Goal: Book appointment/travel/reservation

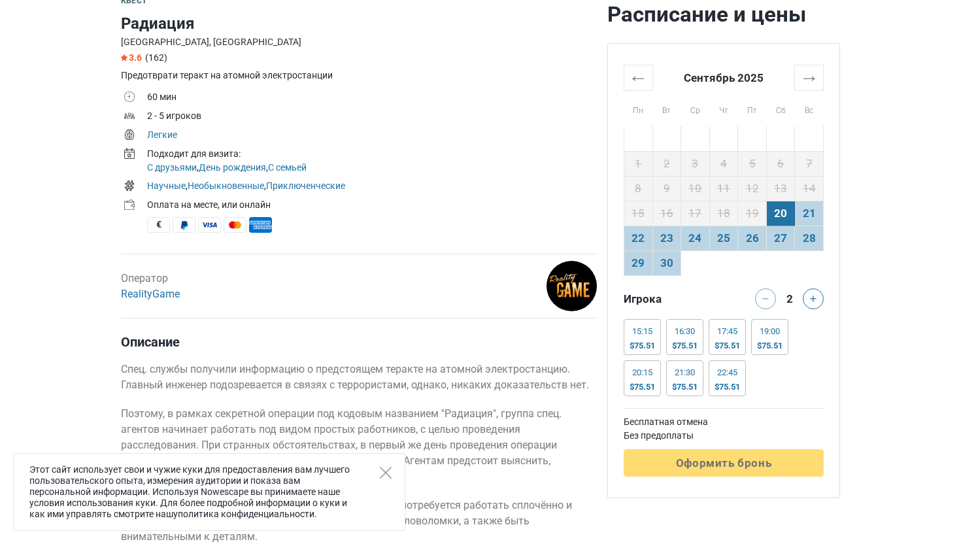
scroll to position [430, 0]
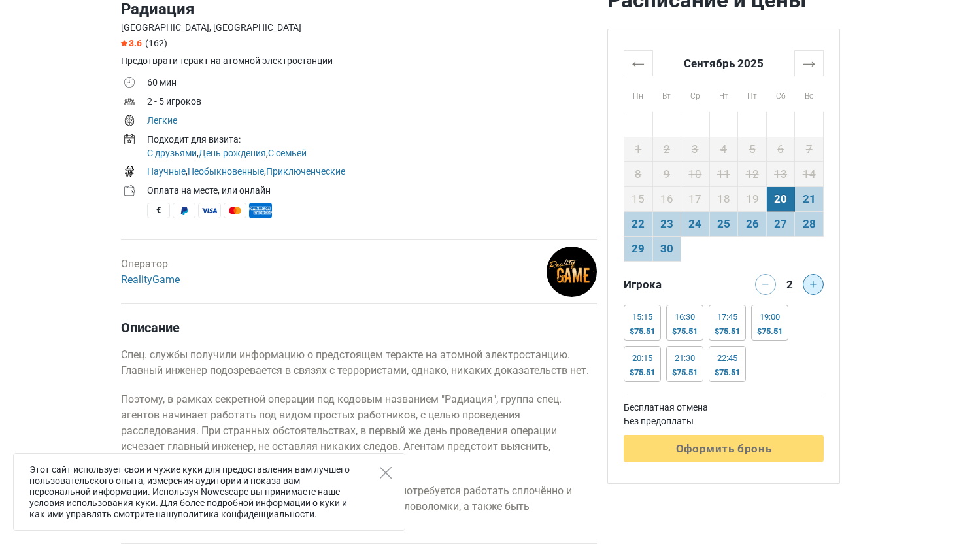
click at [816, 281] on button at bounding box center [813, 284] width 21 height 21
click at [688, 322] on div "16:30" at bounding box center [685, 317] width 26 height 10
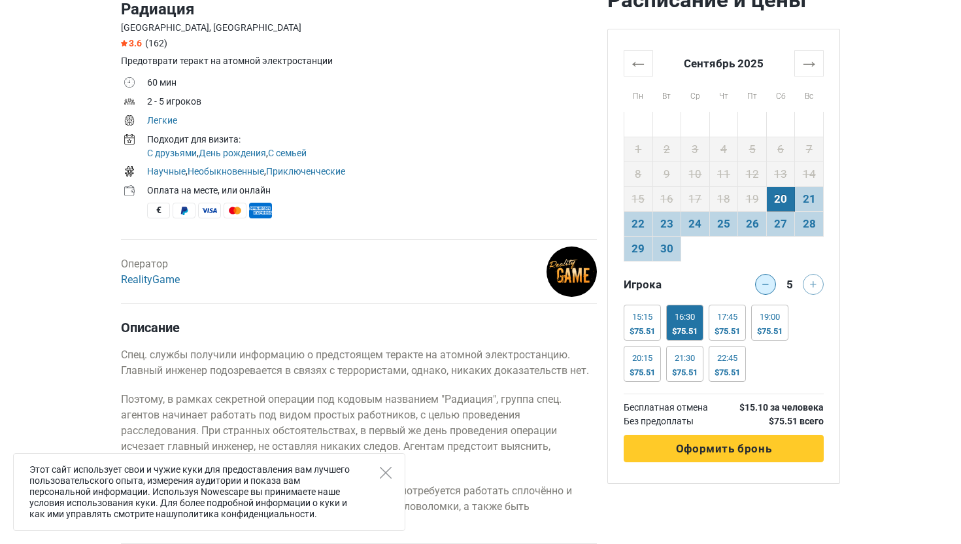
click at [766, 285] on icon at bounding box center [765, 284] width 7 height 7
click at [766, 285] on div at bounding box center [763, 284] width 26 height 21
click at [821, 285] on button at bounding box center [813, 284] width 21 height 21
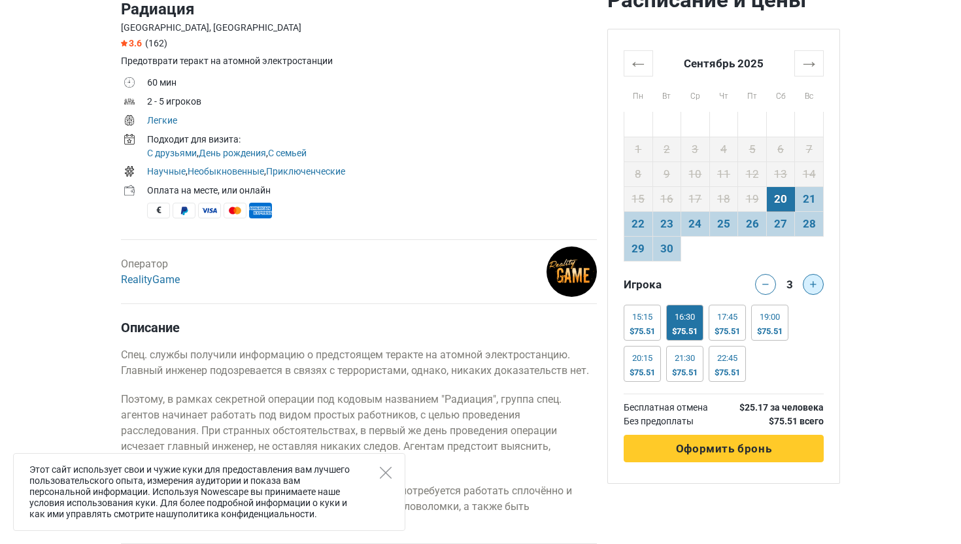
click at [821, 285] on button at bounding box center [813, 284] width 21 height 21
click at [812, 285] on icon at bounding box center [813, 284] width 7 height 7
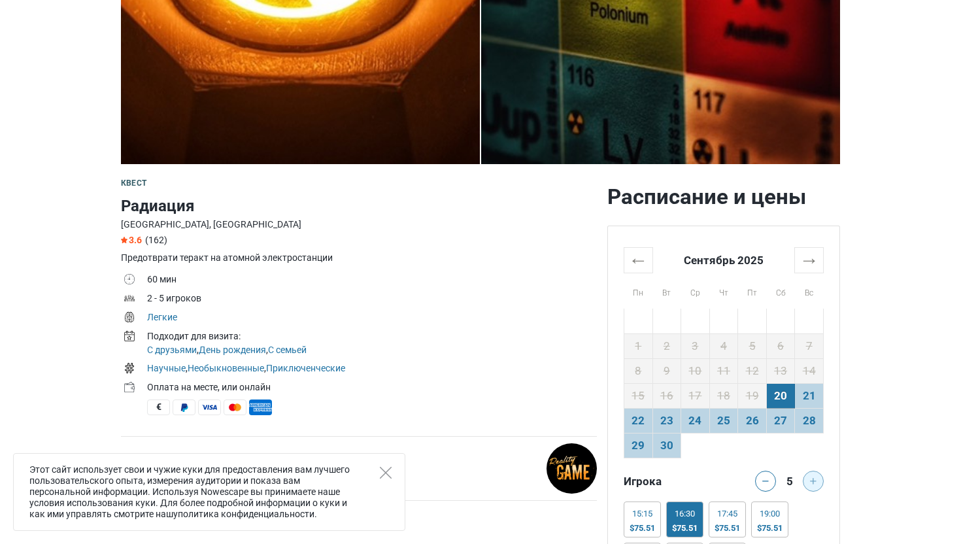
scroll to position [0, 0]
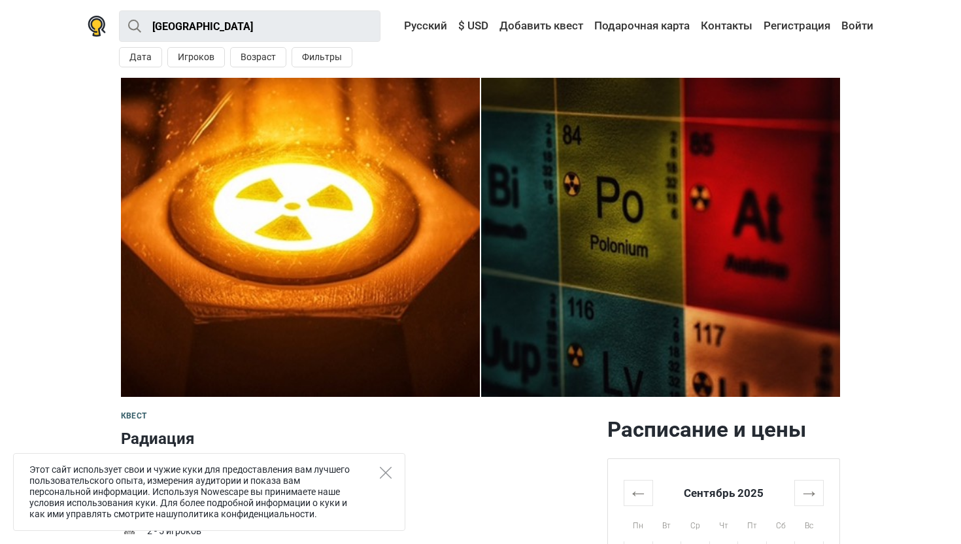
click at [651, 231] on img at bounding box center [660, 237] width 359 height 319
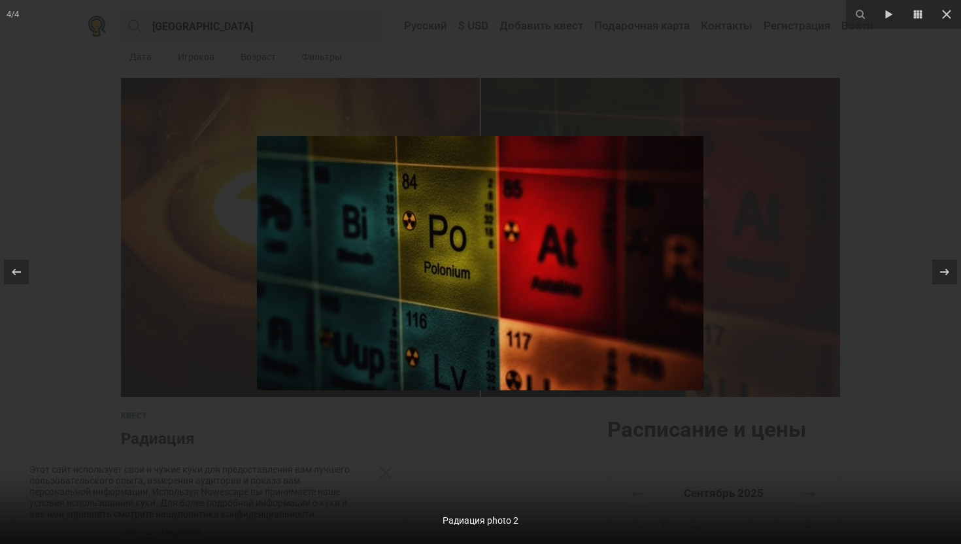
click at [651, 231] on img at bounding box center [480, 263] width 447 height 254
click at [939, 278] on icon at bounding box center [945, 272] width 16 height 16
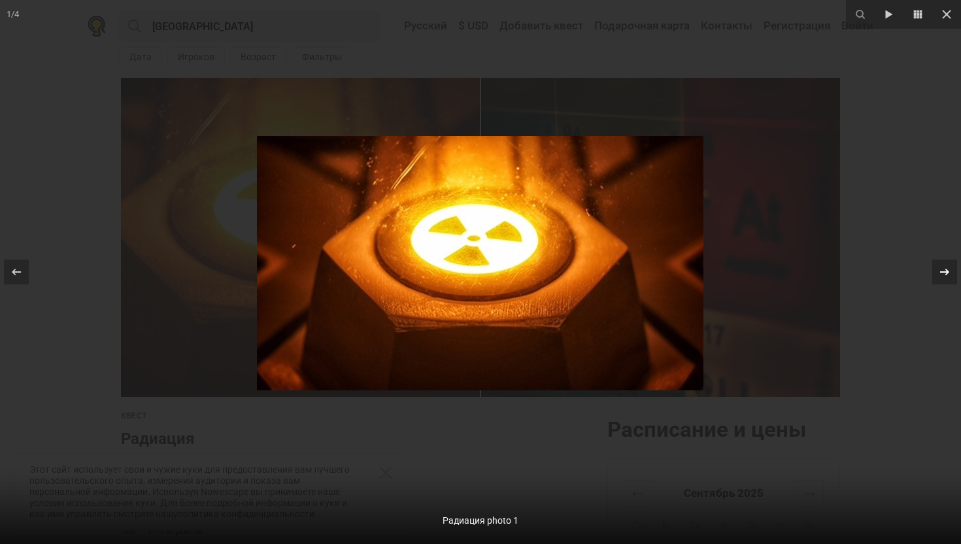
click at [940, 277] on icon at bounding box center [945, 272] width 16 height 16
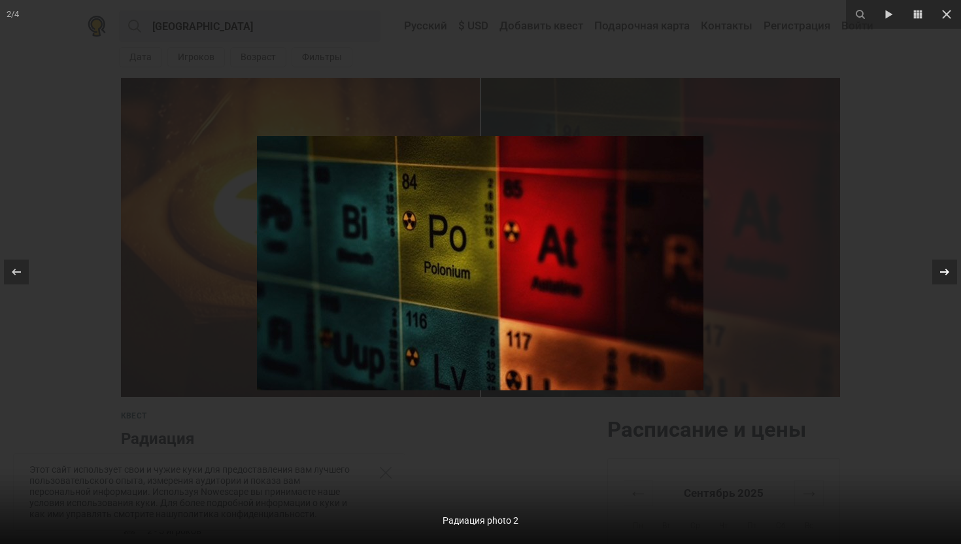
click at [940, 277] on icon at bounding box center [945, 272] width 16 height 16
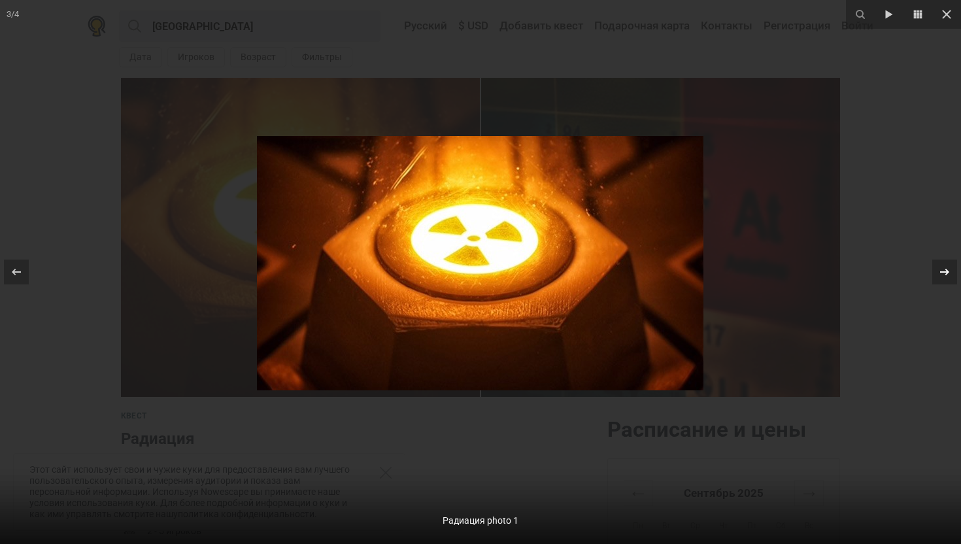
click at [940, 277] on icon at bounding box center [945, 272] width 16 height 16
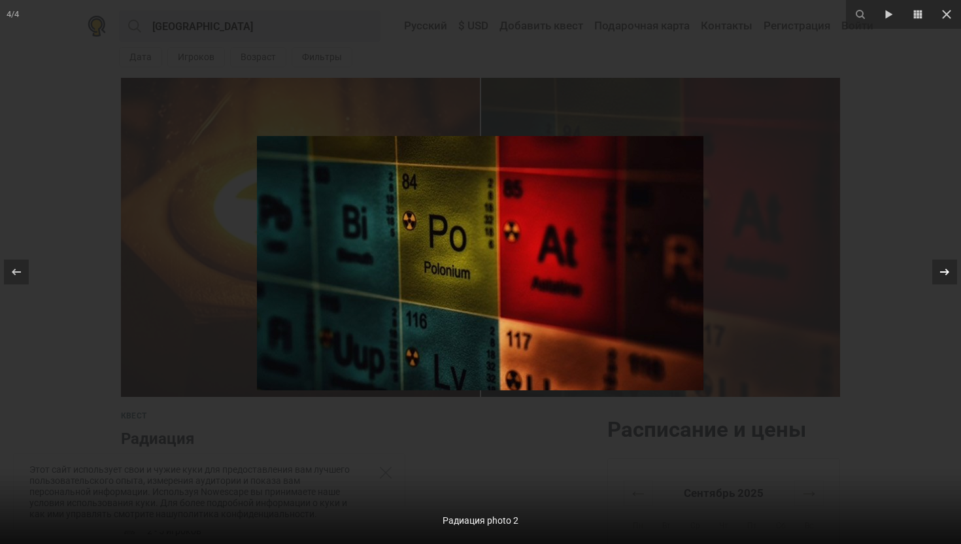
click at [940, 277] on icon at bounding box center [945, 272] width 16 height 16
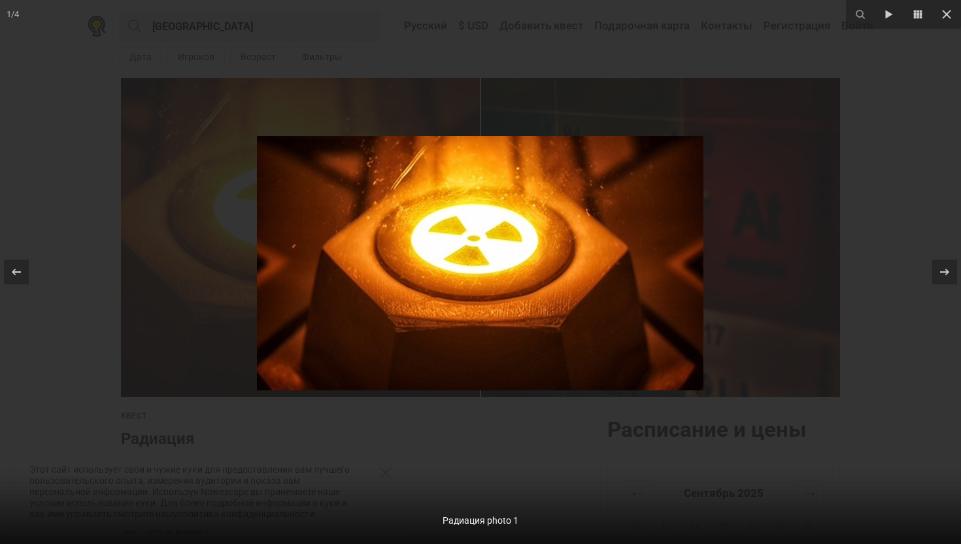
click at [906, 288] on div at bounding box center [480, 272] width 961 height 544
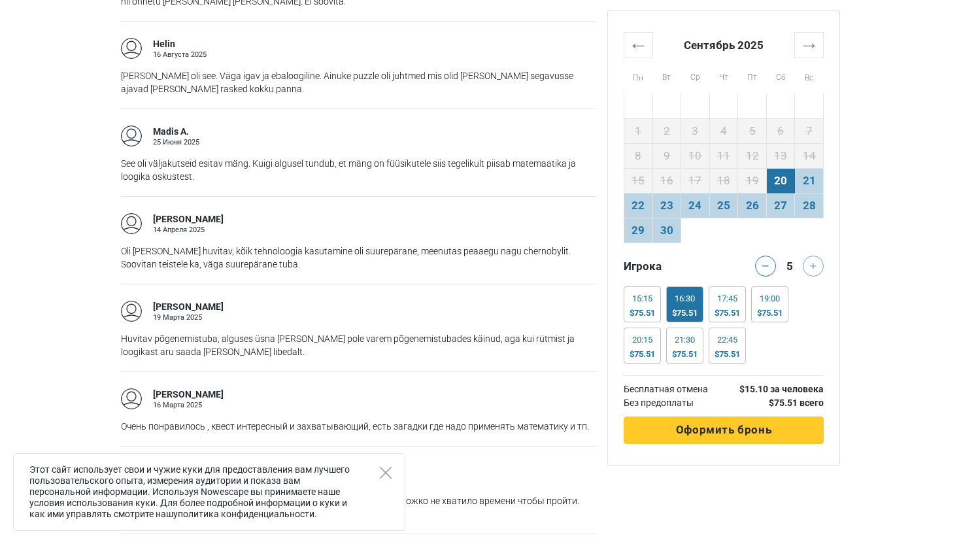
scroll to position [1395, 0]
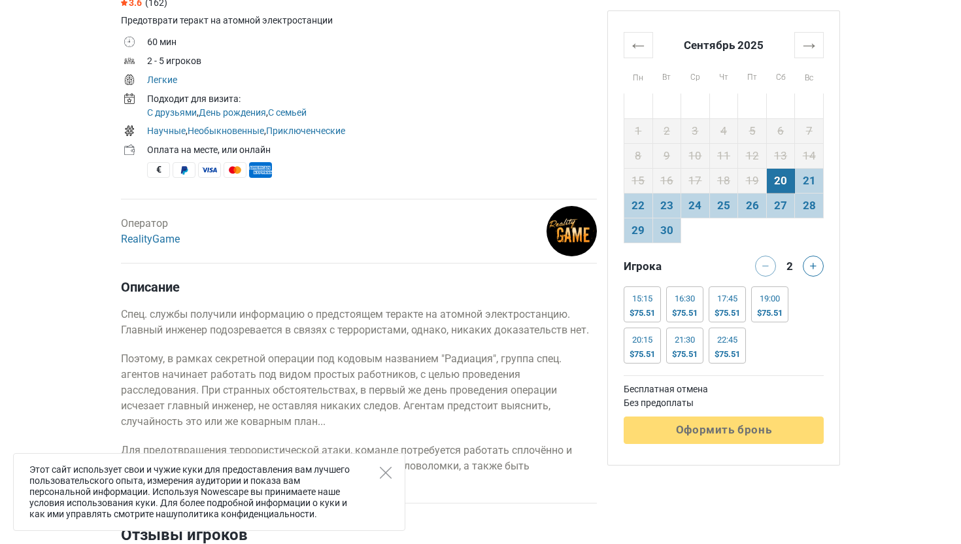
scroll to position [498, 0]
